Goal: Information Seeking & Learning: Learn about a topic

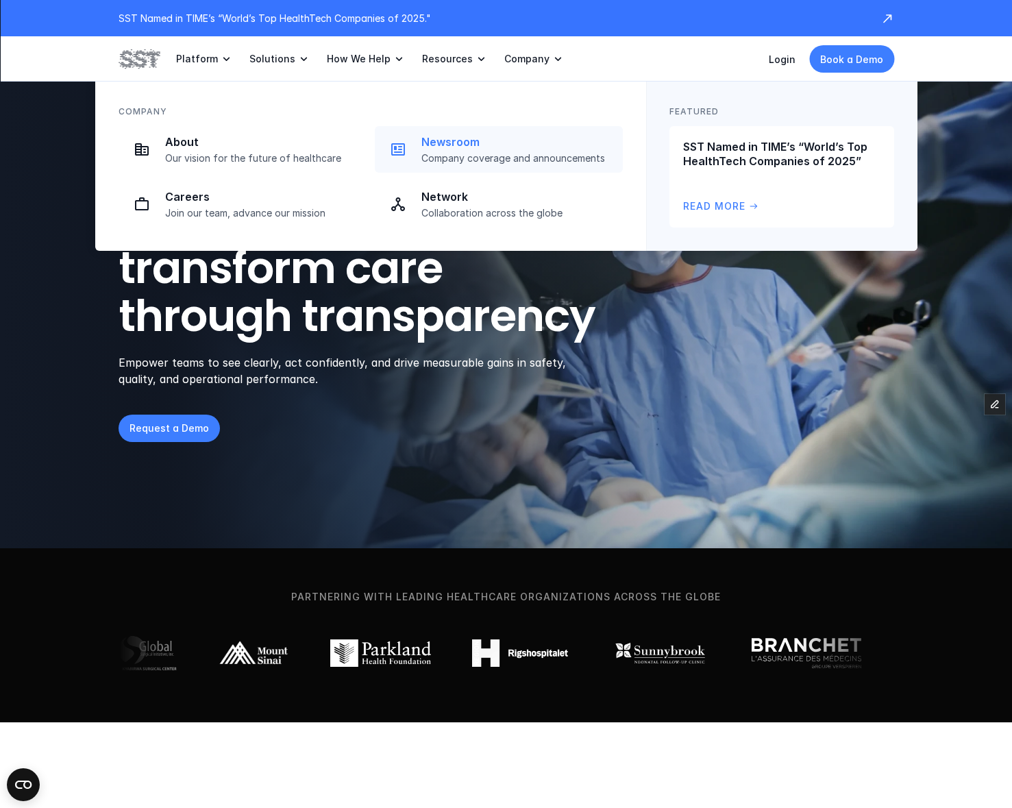
click at [475, 152] on p "Company coverage and announcements" at bounding box center [517, 158] width 193 height 12
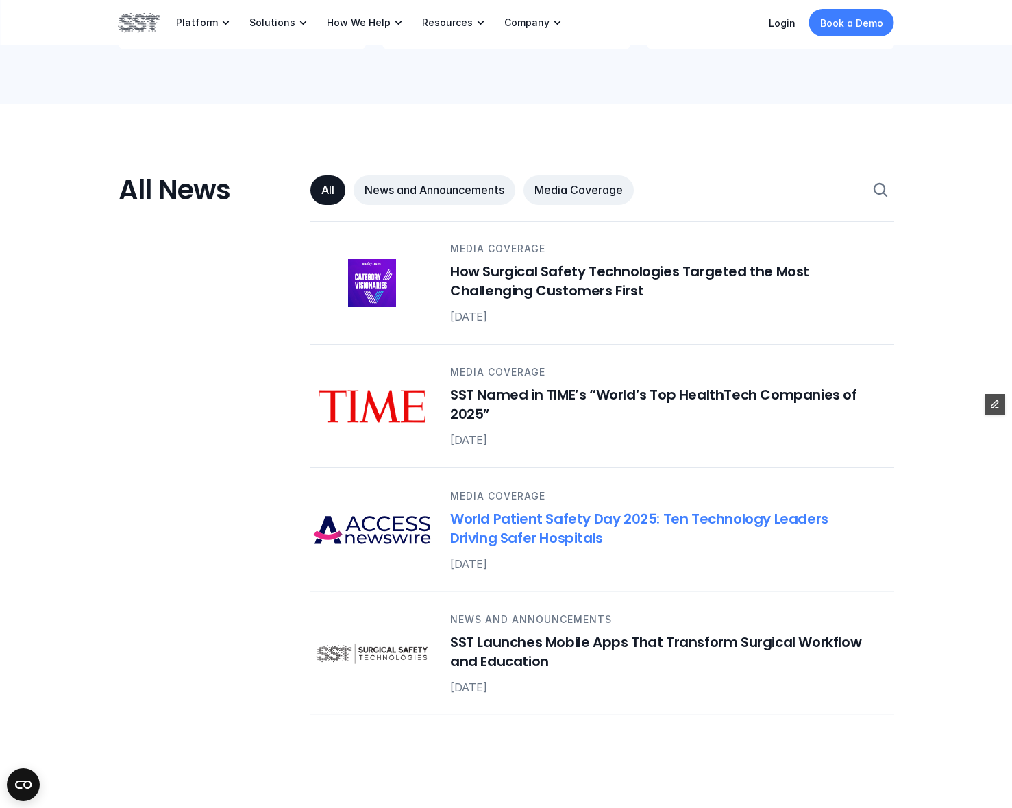
scroll to position [668, 0]
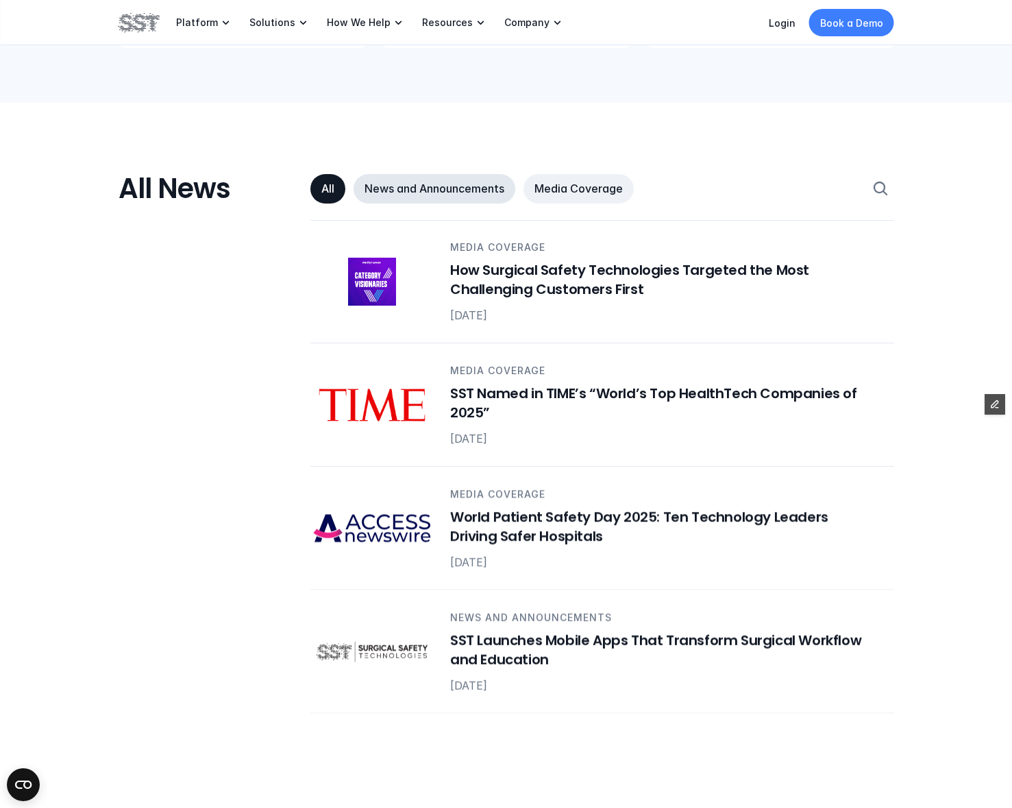
drag, startPoint x: 478, startPoint y: 188, endPoint x: 503, endPoint y: 182, distance: 25.9
click at [478, 188] on p "News and Announcements" at bounding box center [434, 189] width 140 height 14
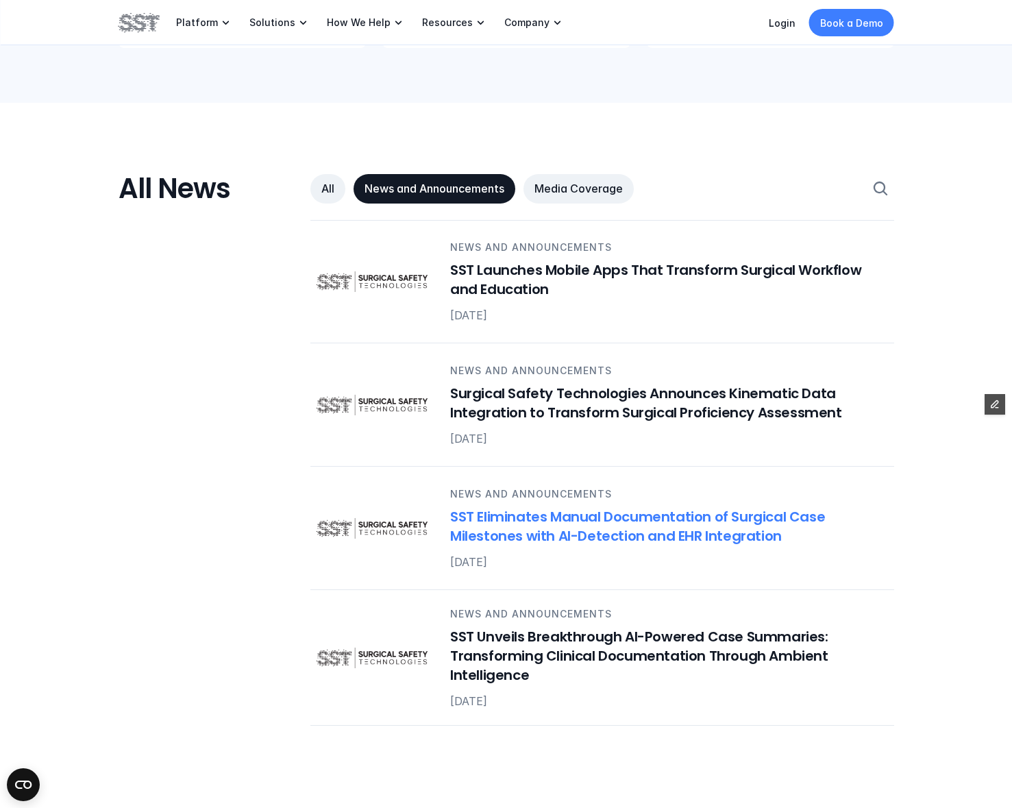
click at [545, 523] on h6 "SST Eliminates Manual Documentation of Surgical Case Milestones with AI-Detecti…" at bounding box center [663, 526] width 427 height 38
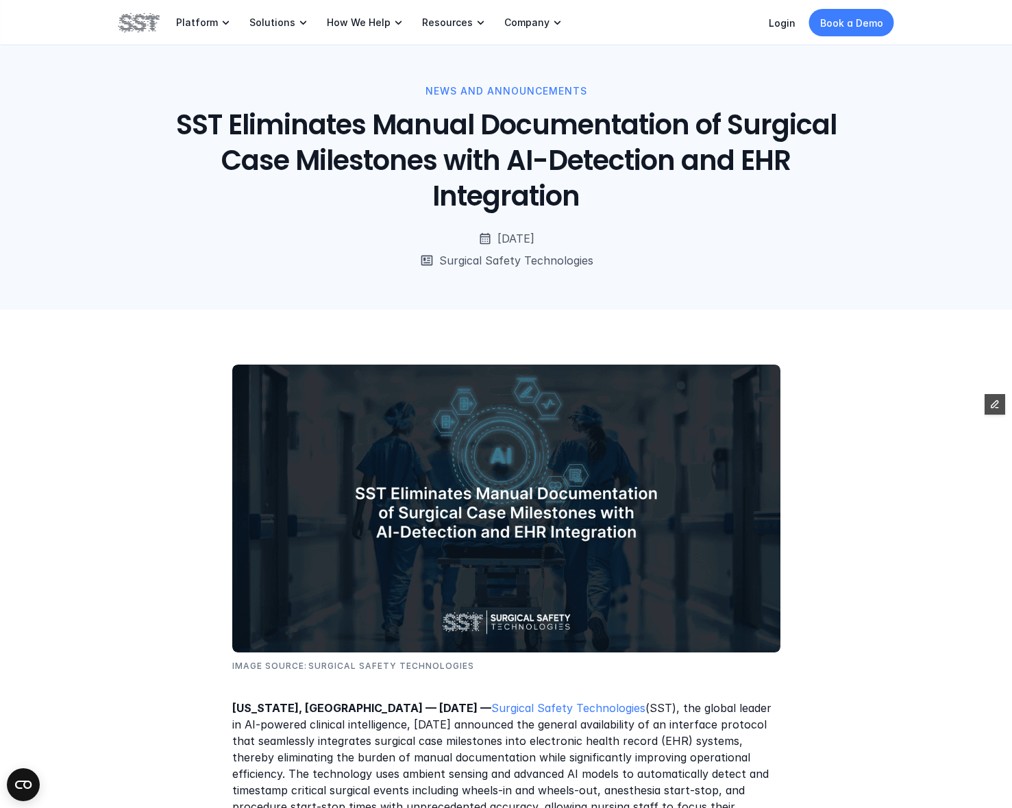
scroll to position [5, 0]
